Goal: Information Seeking & Learning: Learn about a topic

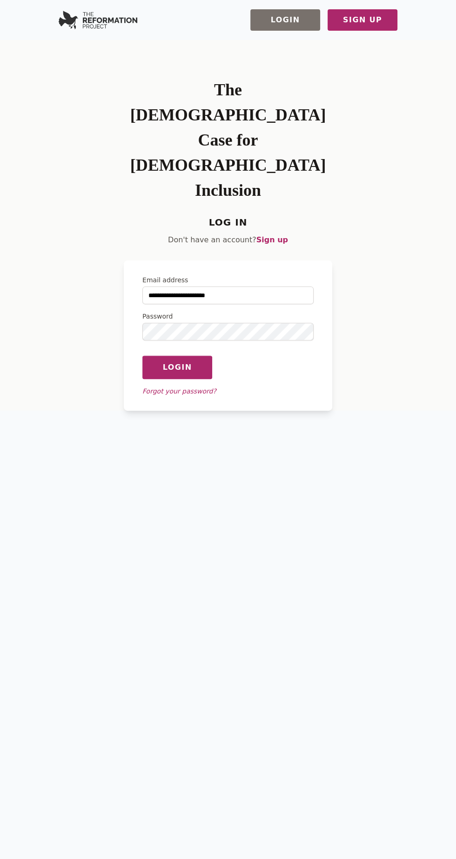
click at [142, 355] on button "Login" at bounding box center [177, 367] width 70 height 24
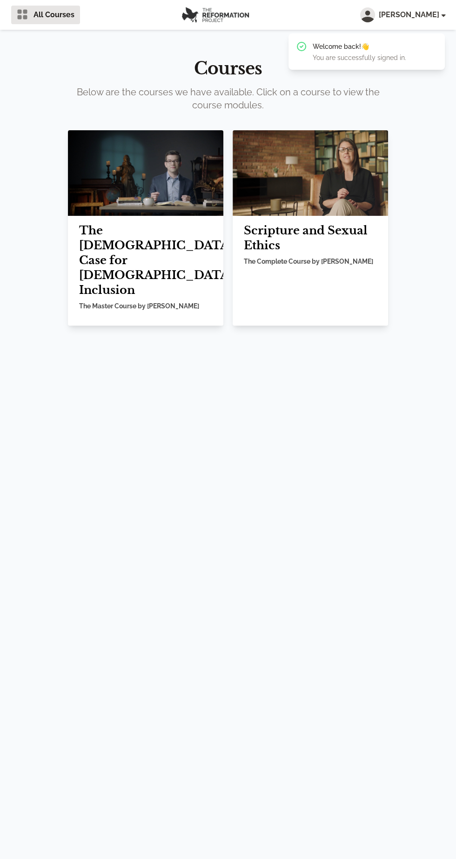
click at [309, 241] on h2 "Scripture and Sexual Ethics" at bounding box center [310, 238] width 133 height 30
click at [289, 227] on h2 "Scripture and Sexual Ethics" at bounding box center [310, 238] width 133 height 30
click at [299, 243] on h2 "Scripture and Sexual Ethics" at bounding box center [310, 238] width 133 height 30
click at [331, 171] on img at bounding box center [309, 173] width 155 height 86
click at [133, 211] on img at bounding box center [145, 173] width 155 height 86
